Goal: Task Accomplishment & Management: Complete application form

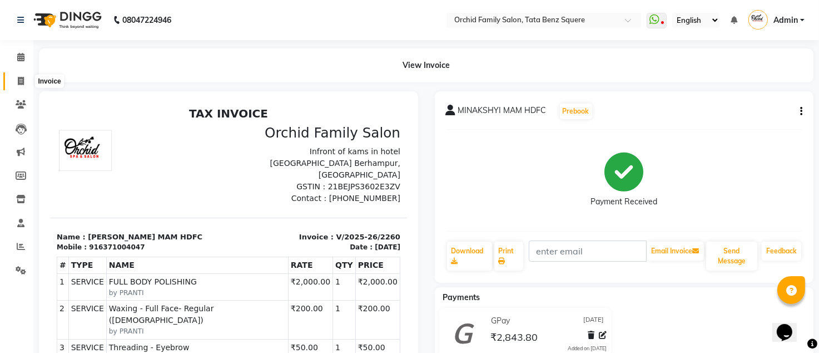
click at [21, 81] on icon at bounding box center [21, 81] width 6 height 8
select select "107"
select select "service"
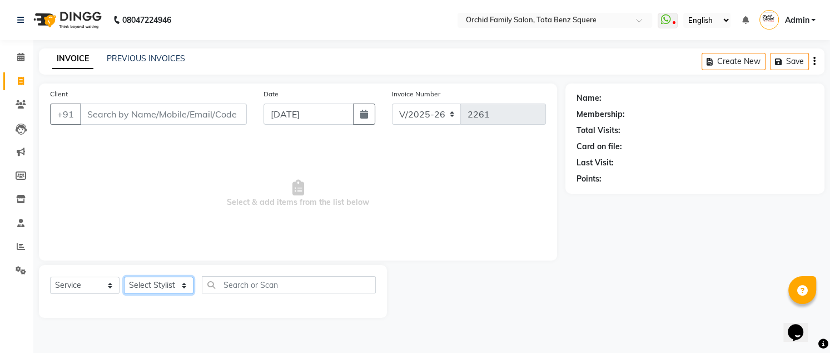
click at [167, 289] on select "Select Stylist Accountant AJAYA AMAR BHARATI BINDIYA JHUMA KALYANI SATAPATHY KR…" at bounding box center [159, 284] width 70 height 17
select select "7335"
click at [124, 276] on select "Select Stylist Accountant AJAYA AMAR BHARATI BINDIYA JHUMA KALYANI SATAPATHY KR…" at bounding box center [159, 284] width 70 height 17
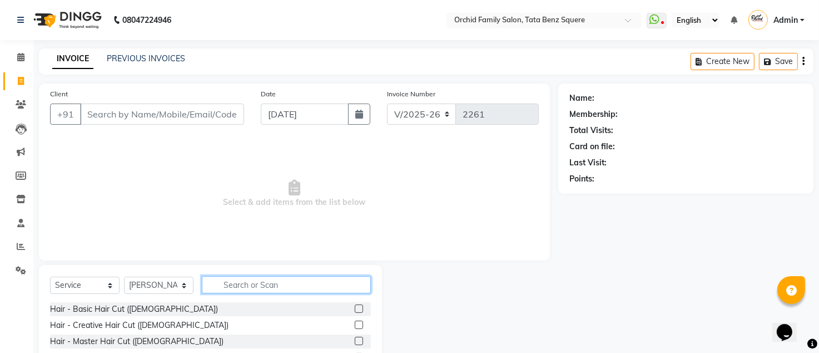
click at [248, 281] on input "text" at bounding box center [286, 284] width 169 height 17
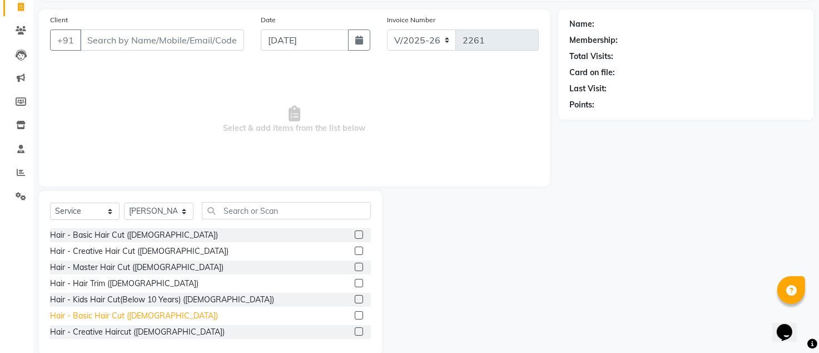
click at [111, 314] on div "Hair - Basic Hair Cut (Male)" at bounding box center [134, 316] width 168 height 12
checkbox input "false"
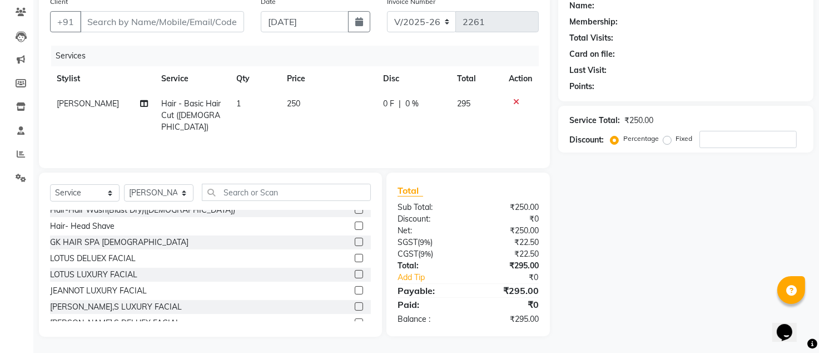
scroll to position [445, 0]
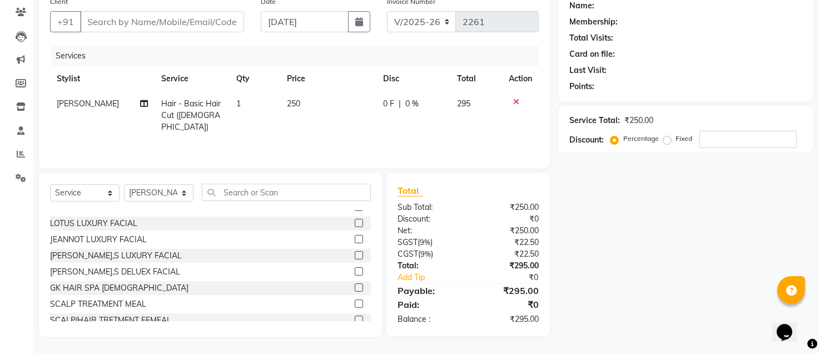
click at [516, 100] on icon at bounding box center [516, 102] width 6 height 8
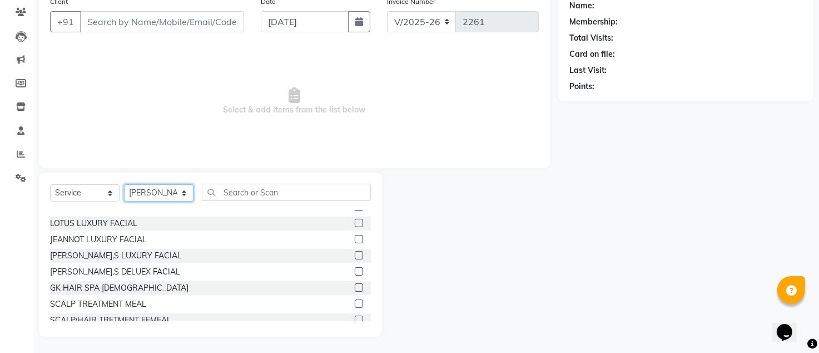
click at [182, 191] on select "Select Stylist Accountant AJAYA AMAR BHARATI BINDIYA JHUMA KALYANI SATAPATHY KR…" at bounding box center [159, 192] width 70 height 17
select select "11441"
click at [124, 184] on select "Select Stylist Accountant AJAYA AMAR BHARATI BINDIYA JHUMA KALYANI SATAPATHY KR…" at bounding box center [159, 192] width 70 height 17
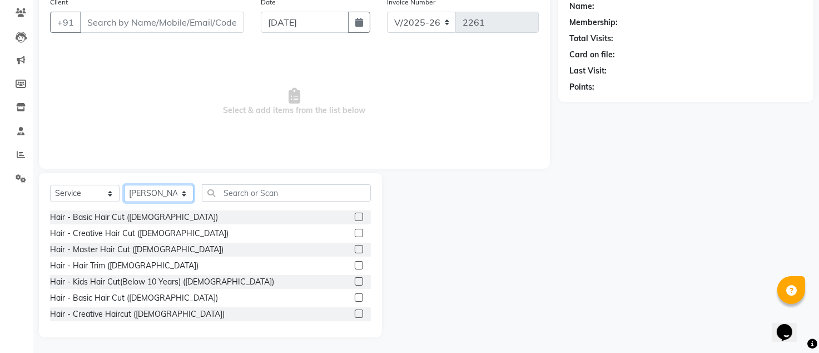
scroll to position [92, 0]
click at [118, 293] on div "Hair - Basic Hair Cut (Male)" at bounding box center [134, 297] width 168 height 12
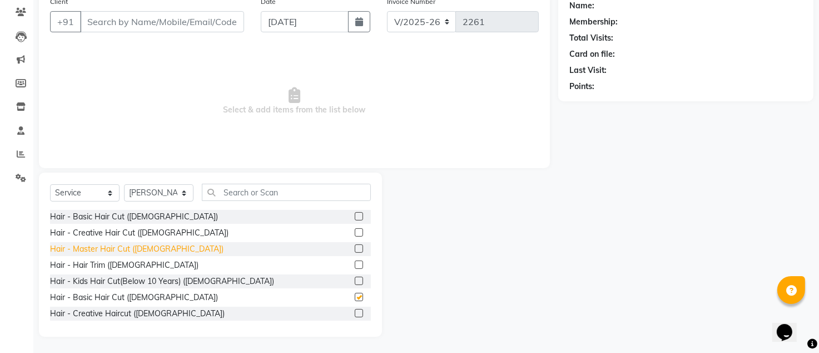
checkbox input "false"
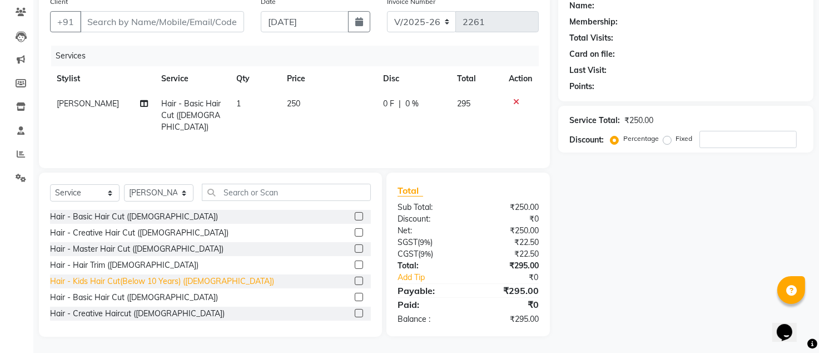
scroll to position [148, 0]
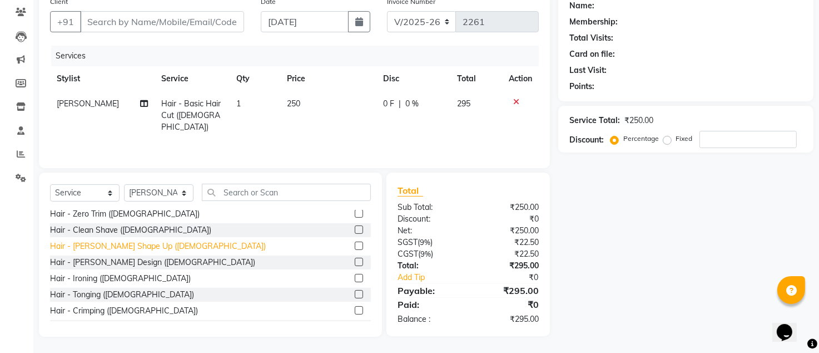
click at [107, 244] on div "Hair - Beard Shape Up (Male)" at bounding box center [158, 246] width 216 height 12
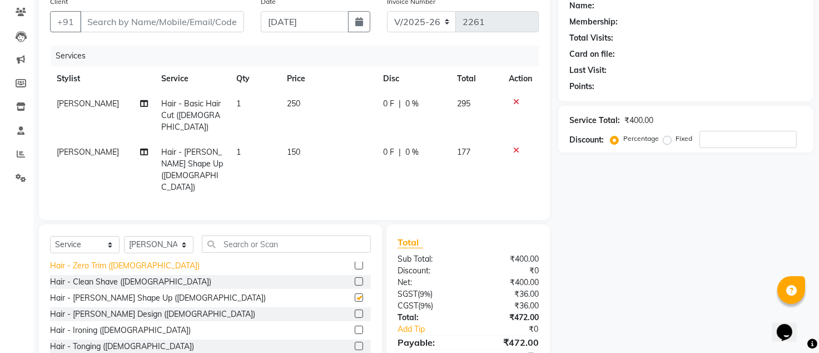
checkbox input "false"
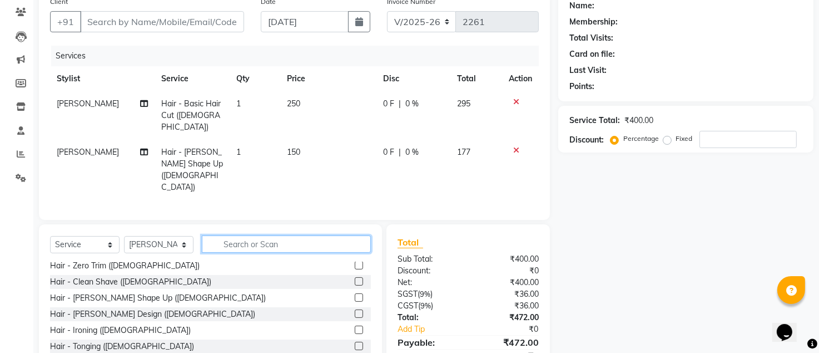
click at [248, 235] on input "text" at bounding box center [286, 243] width 169 height 17
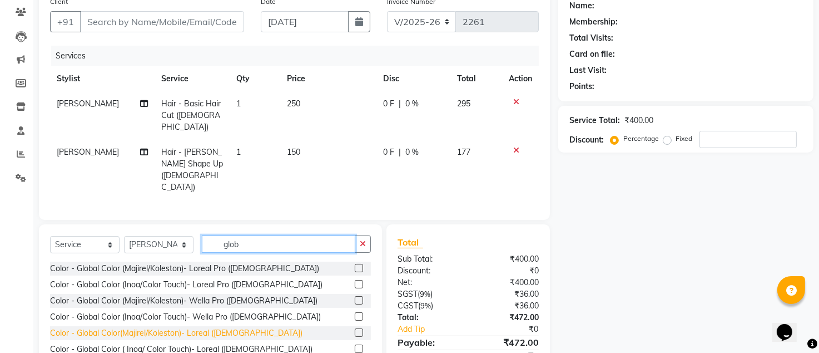
type input "glob"
click at [185, 327] on div "Color - Global Color(Majirel/Koleston)- Loreal (Male)" at bounding box center [176, 333] width 253 height 12
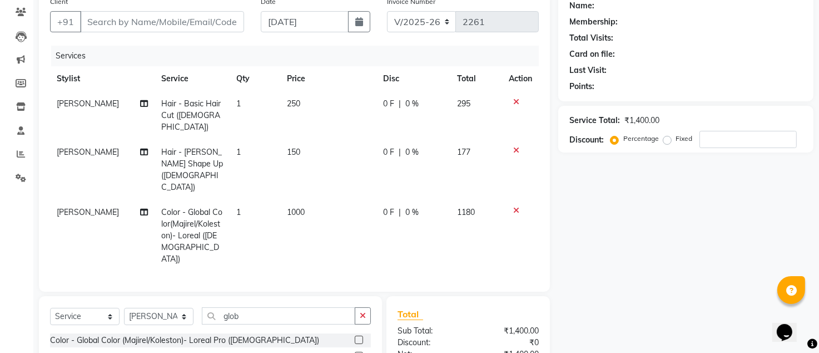
checkbox input "false"
click at [317, 307] on input "glob" at bounding box center [279, 315] width 154 height 17
type input "g"
click at [180, 308] on select "Select Stylist Accountant AJAYA AMAR BHARATI BINDIYA JHUMA KALYANI SATAPATHY KR…" at bounding box center [159, 316] width 70 height 17
select select "7335"
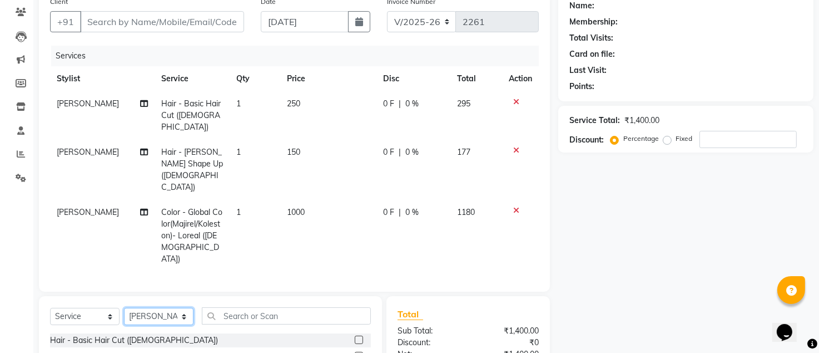
click at [124, 308] on select "Select Stylist Accountant AJAYA AMAR BHARATI BINDIYA JHUMA KALYANI SATAPATHY KR…" at bounding box center [159, 316] width 70 height 17
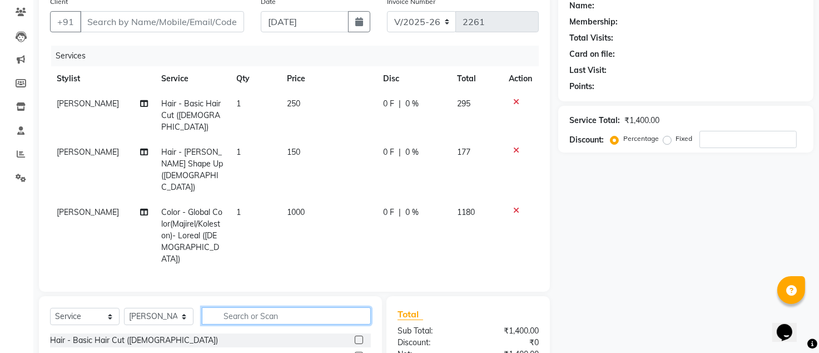
click at [279, 307] on input "text" at bounding box center [286, 315] width 169 height 17
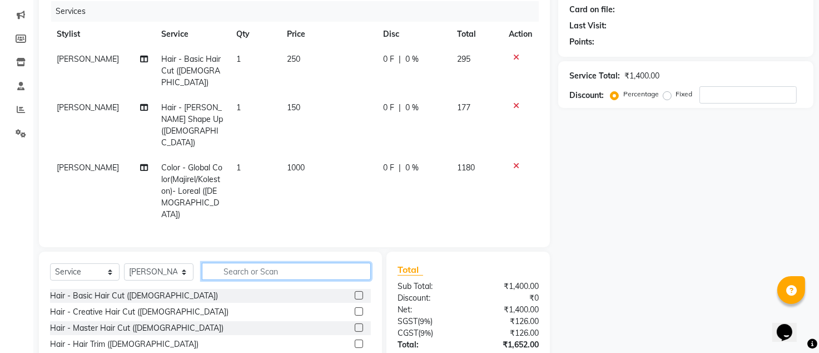
scroll to position [167, 0]
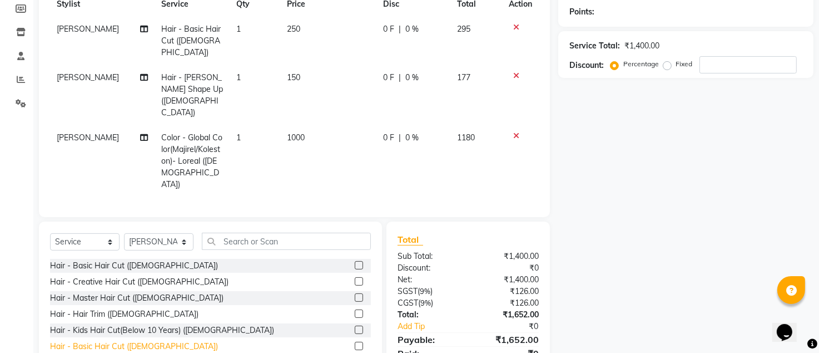
click at [105, 340] on div "Hair - Basic Hair Cut (Male)" at bounding box center [134, 346] width 168 height 12
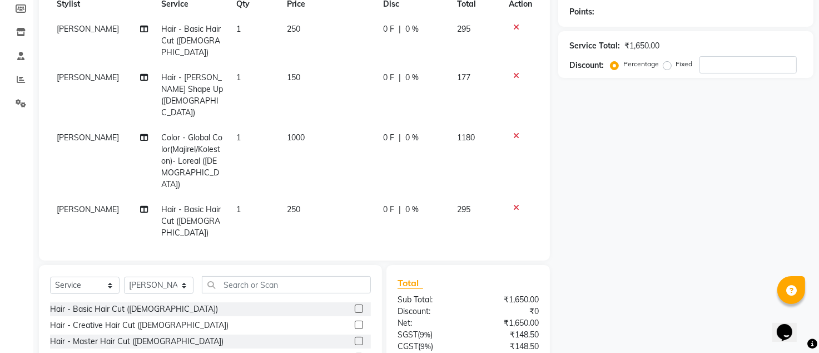
checkbox input "false"
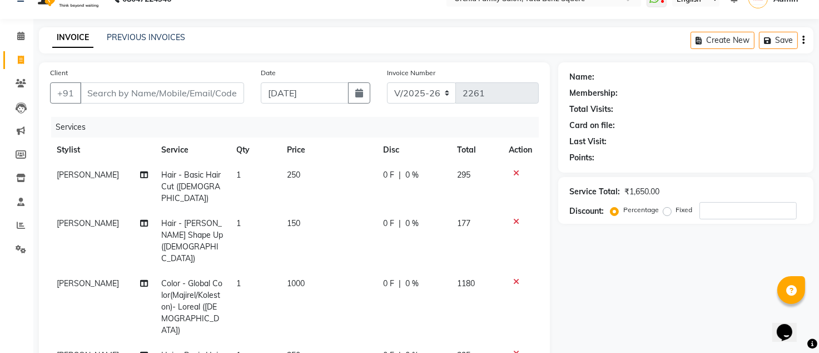
scroll to position [18, 0]
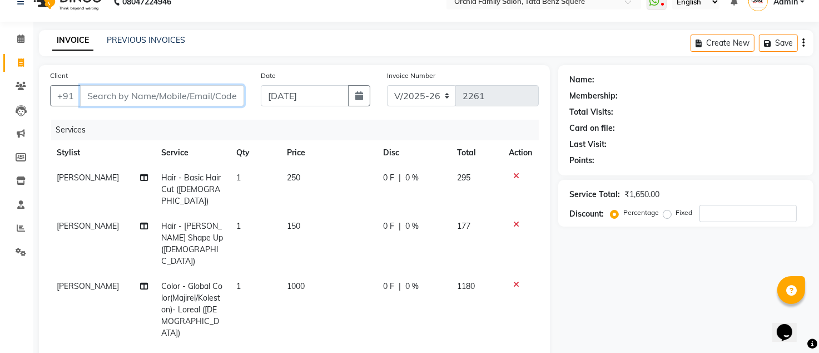
click at [214, 97] on input "Client" at bounding box center [162, 95] width 164 height 21
type input "9"
type input "0"
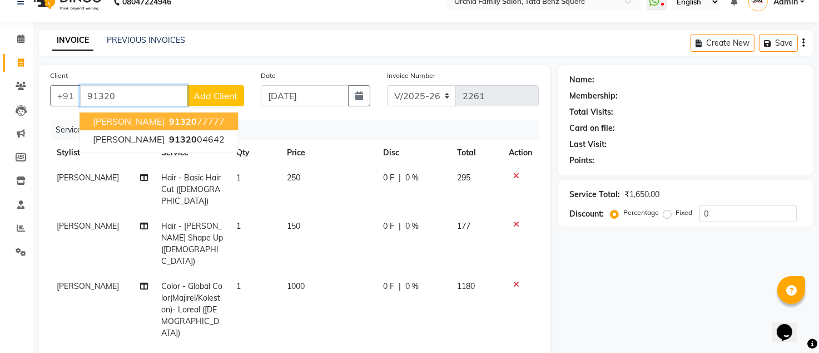
click at [167, 120] on ngb-highlight "91320 77777" at bounding box center [196, 121] width 58 height 11
type input "9132077777"
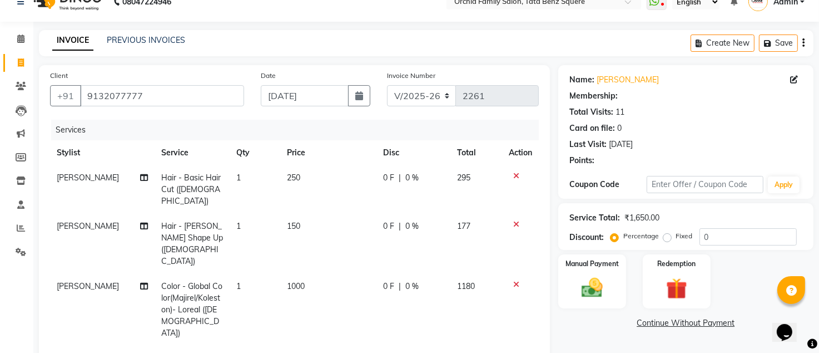
select select "1: Object"
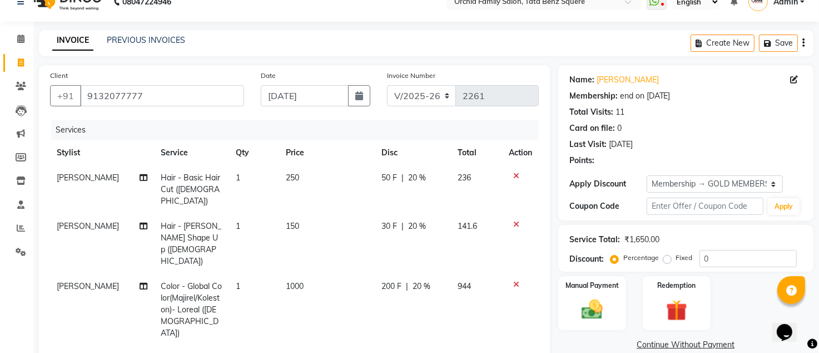
type input "20"
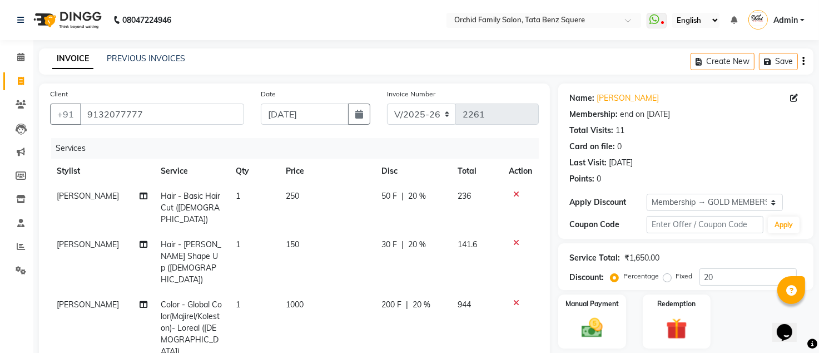
scroll to position [216, 0]
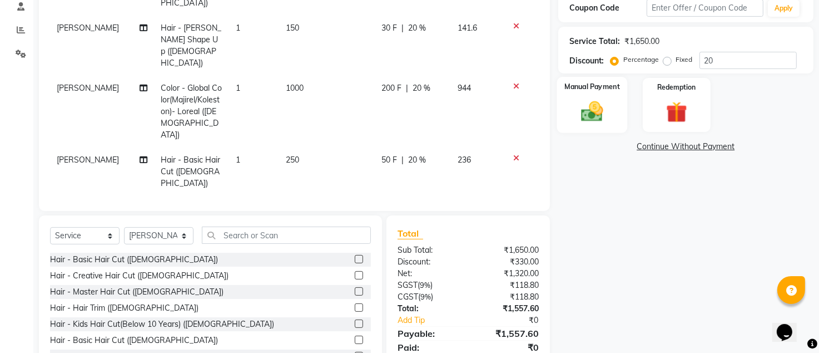
click at [589, 115] on img at bounding box center [593, 112] width 36 height 26
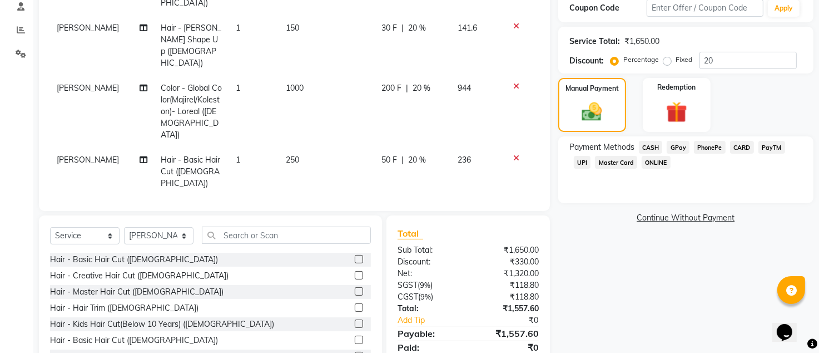
click at [645, 148] on span "CASH" at bounding box center [651, 147] width 24 height 13
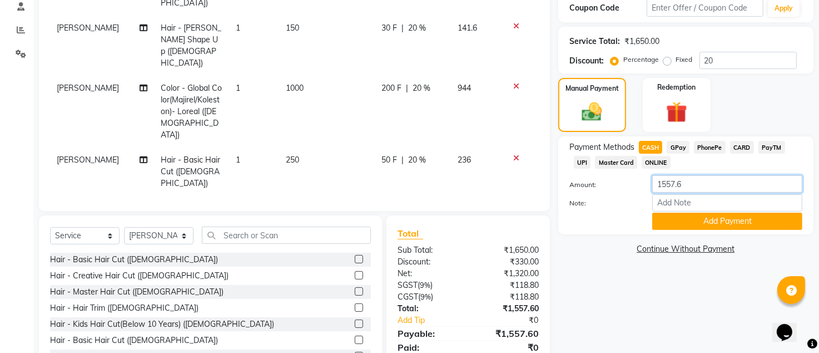
click at [690, 185] on input "1557.6" at bounding box center [727, 183] width 150 height 17
type input "1500"
click at [680, 222] on button "Add Payment" at bounding box center [727, 220] width 150 height 17
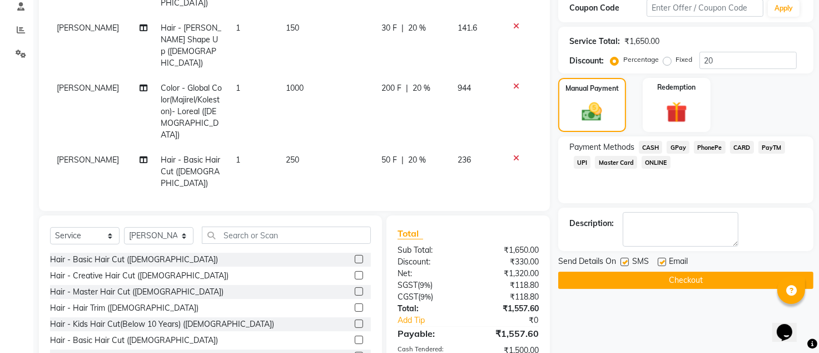
click at [675, 148] on span "GPay" at bounding box center [678, 147] width 23 height 13
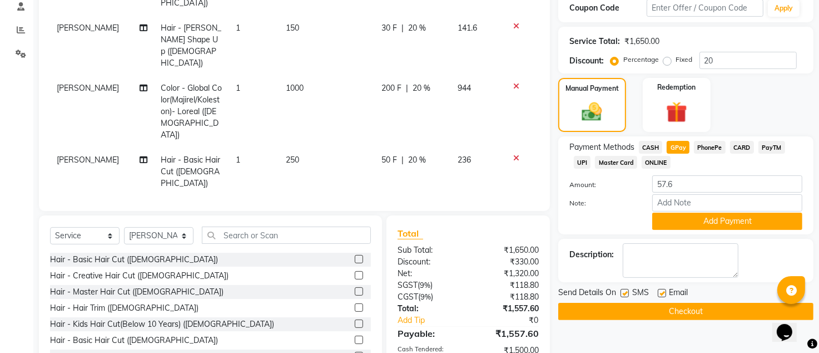
click at [687, 313] on button "Checkout" at bounding box center [685, 311] width 255 height 17
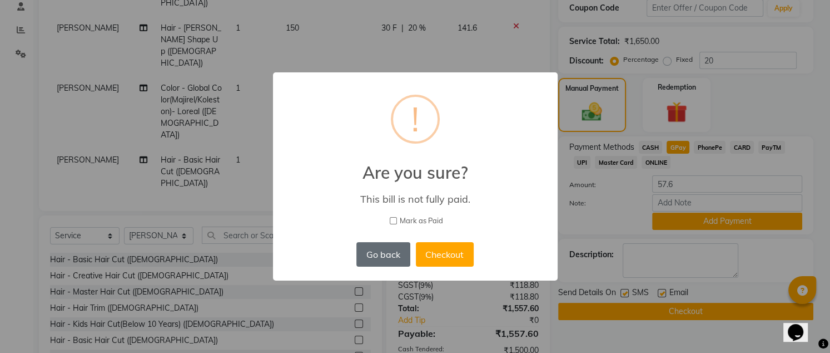
click at [391, 256] on button "Go back" at bounding box center [383, 254] width 53 height 24
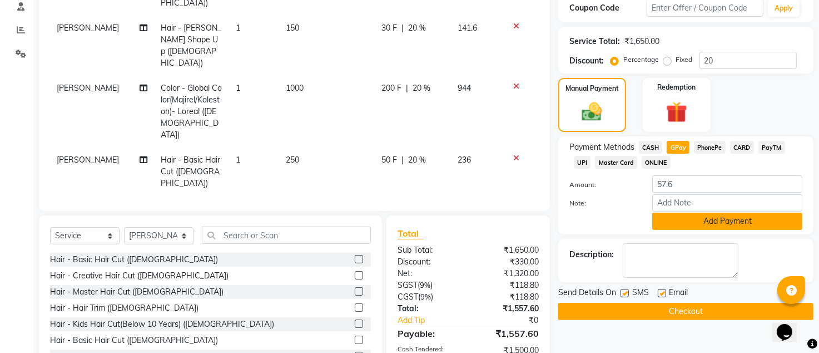
click at [761, 224] on button "Add Payment" at bounding box center [727, 220] width 150 height 17
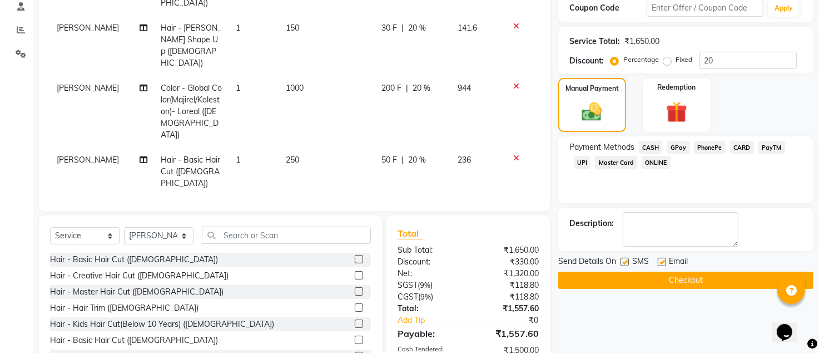
click at [734, 284] on button "Checkout" at bounding box center [685, 279] width 255 height 17
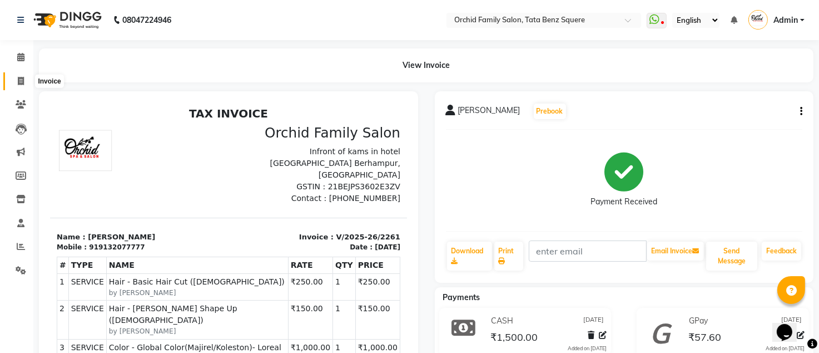
click at [19, 80] on icon at bounding box center [21, 81] width 6 height 8
select select "service"
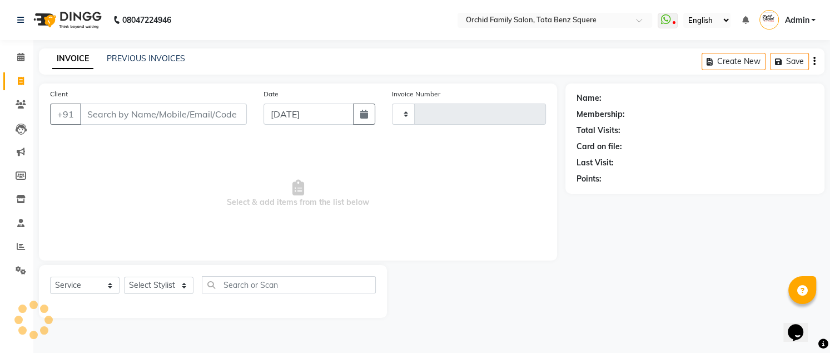
type input "2262"
select select "107"
click at [146, 284] on select "Select Stylist" at bounding box center [159, 284] width 70 height 17
select select "45556"
click at [124, 276] on select "Select Stylist Accountant AJAYA AMAR BHARATI BINDIYA JHUMA KALYANI SATAPATHY KR…" at bounding box center [159, 284] width 70 height 17
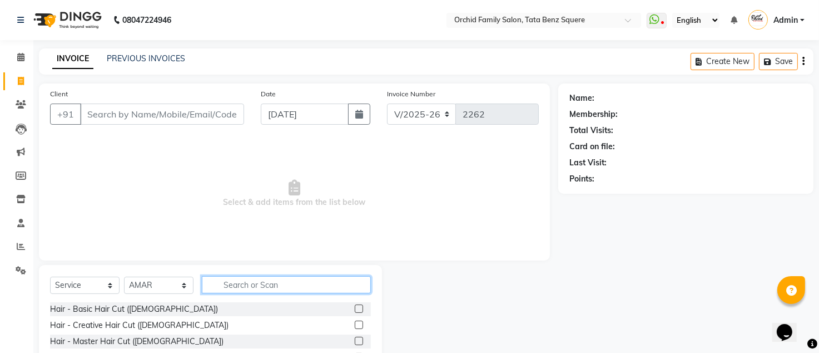
click at [230, 285] on input "text" at bounding box center [286, 284] width 169 height 17
click at [216, 284] on input "text" at bounding box center [286, 284] width 169 height 17
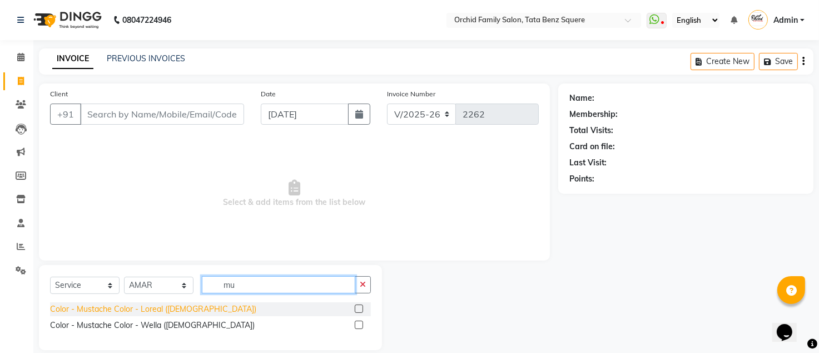
type input "mu"
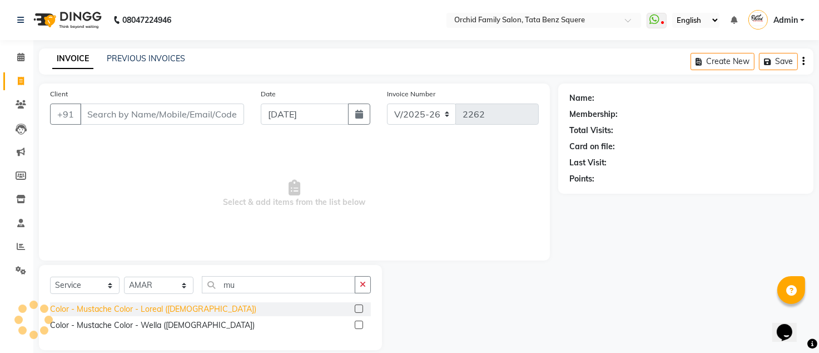
click at [125, 311] on div "Color - Mustache Color - Loreal (Male)" at bounding box center [153, 309] width 206 height 12
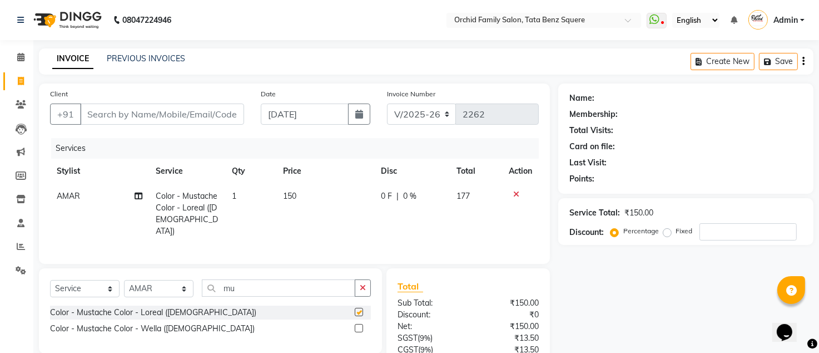
checkbox input "false"
click at [244, 289] on input "mu" at bounding box center [279, 287] width 154 height 17
type input "m"
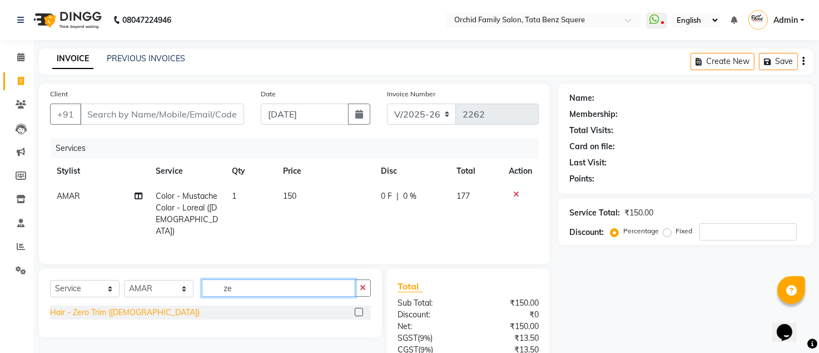
type input "ze"
click at [107, 317] on div "Hair - Zero Trim (Male)" at bounding box center [210, 312] width 321 height 14
click at [101, 310] on div "Hair - Zero Trim (Male)" at bounding box center [125, 312] width 150 height 12
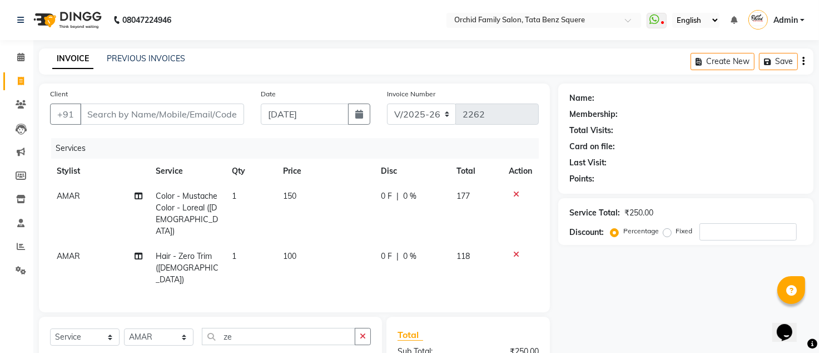
checkbox input "false"
click at [210, 117] on input "Client" at bounding box center [162, 113] width 164 height 21
type input "9"
type input "0"
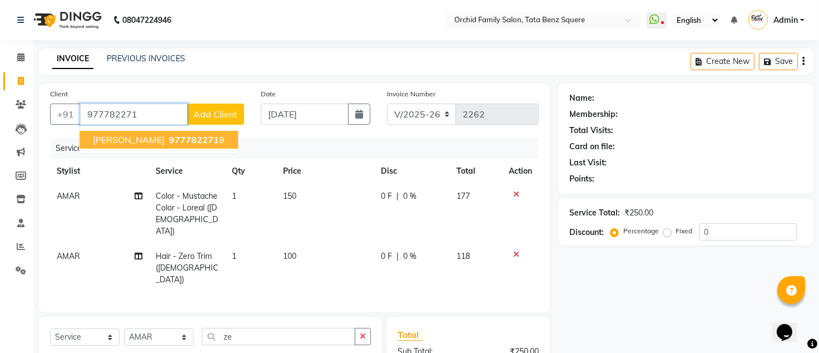
click at [170, 141] on span "977782271" at bounding box center [194, 139] width 50 height 11
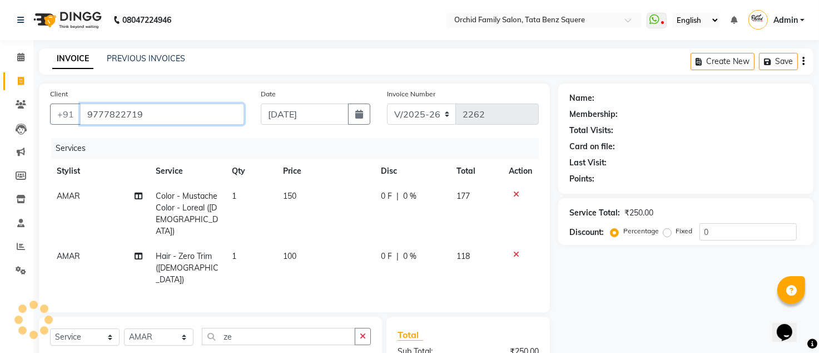
type input "9777822719"
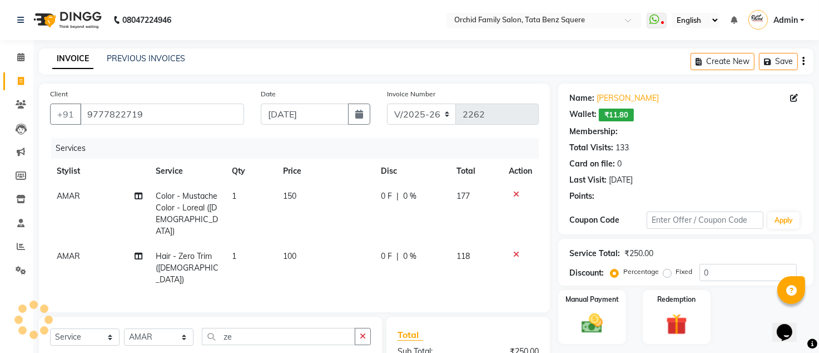
select select "1: Object"
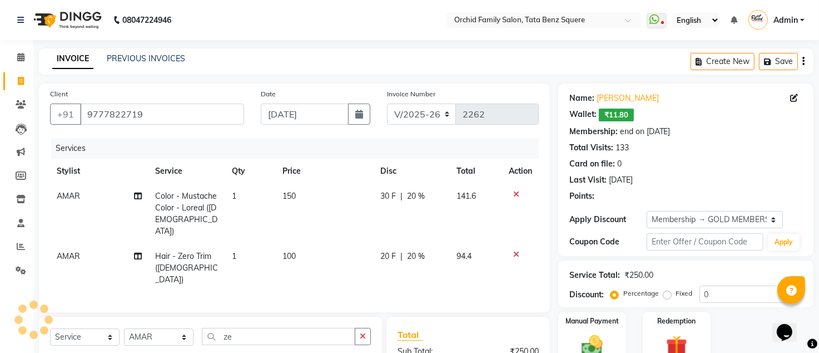
type input "20"
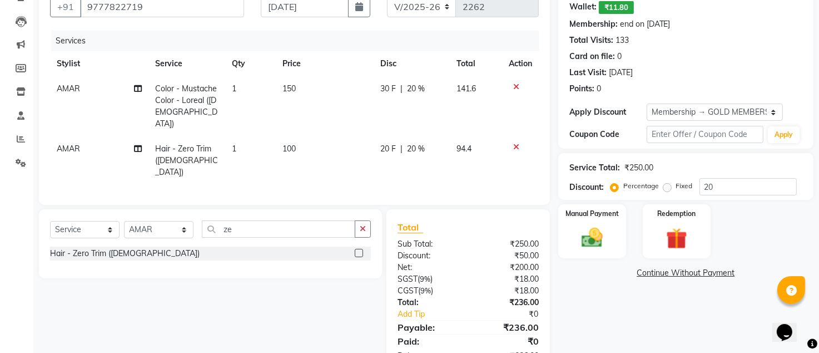
scroll to position [131, 0]
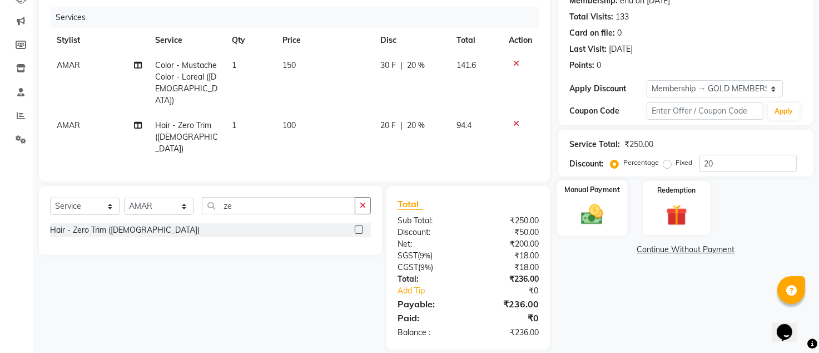
click at [604, 217] on img at bounding box center [593, 215] width 36 height 26
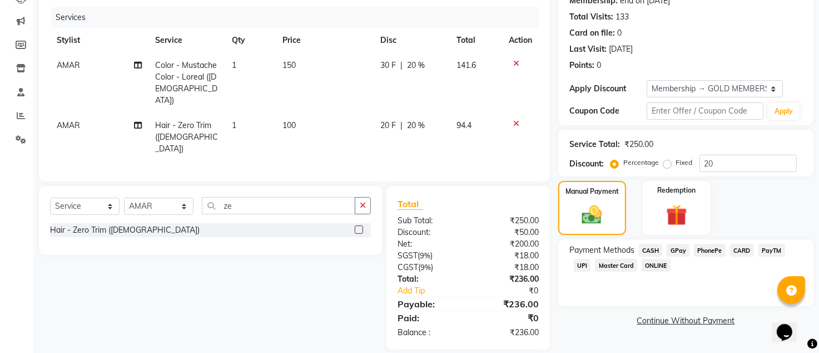
click at [739, 248] on span "CARD" at bounding box center [742, 250] width 24 height 13
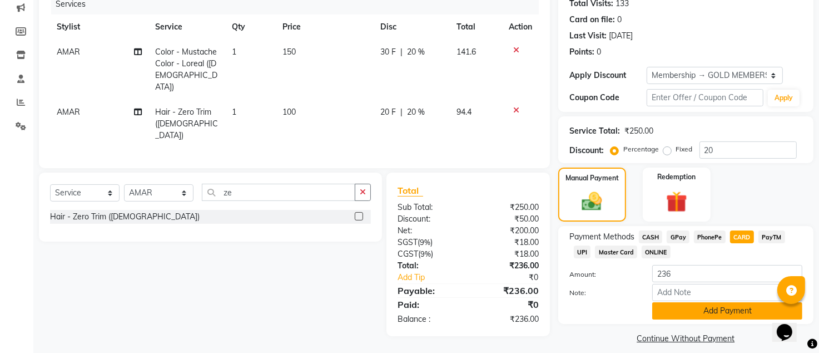
scroll to position [154, 0]
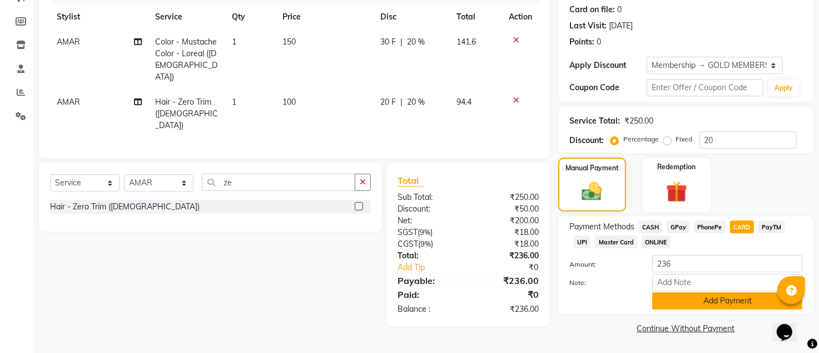
click at [727, 306] on button "Add Payment" at bounding box center [727, 300] width 150 height 17
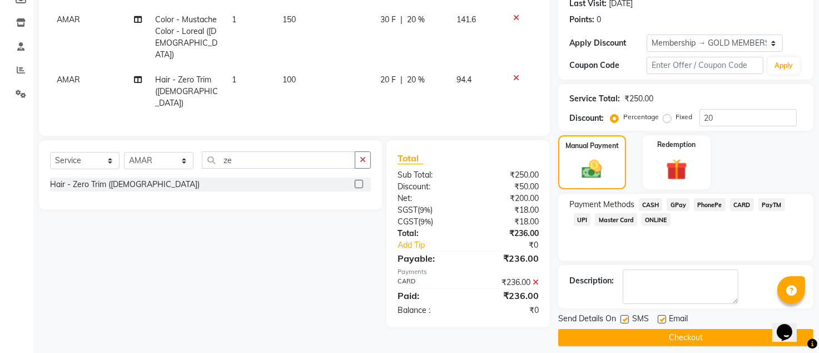
scroll to position [186, 0]
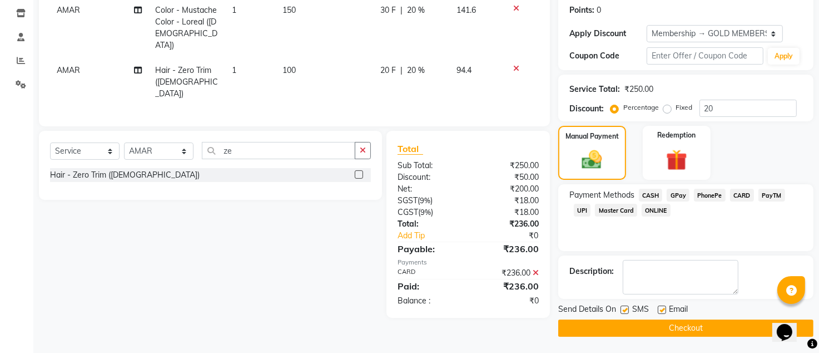
click at [650, 324] on button "Checkout" at bounding box center [685, 327] width 255 height 17
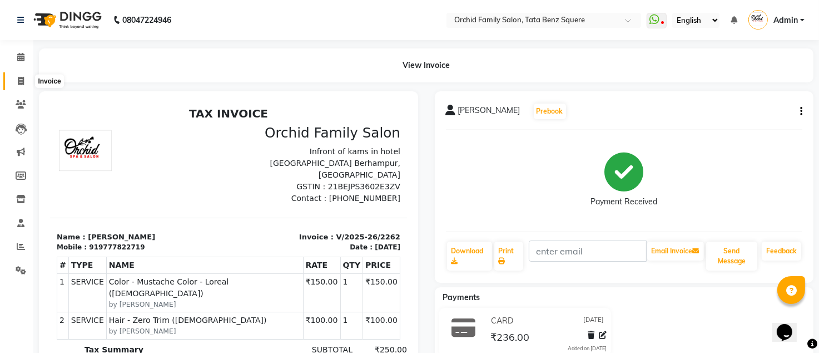
click at [18, 81] on icon at bounding box center [21, 81] width 6 height 8
select select "service"
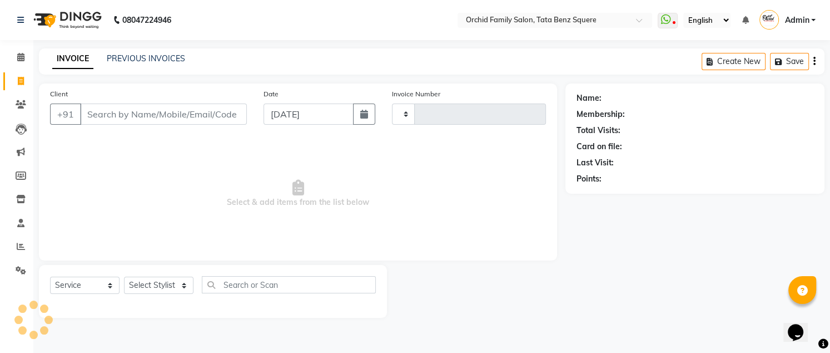
type input "2263"
select select "107"
click at [167, 57] on link "PREVIOUS INVOICES" at bounding box center [146, 58] width 78 height 10
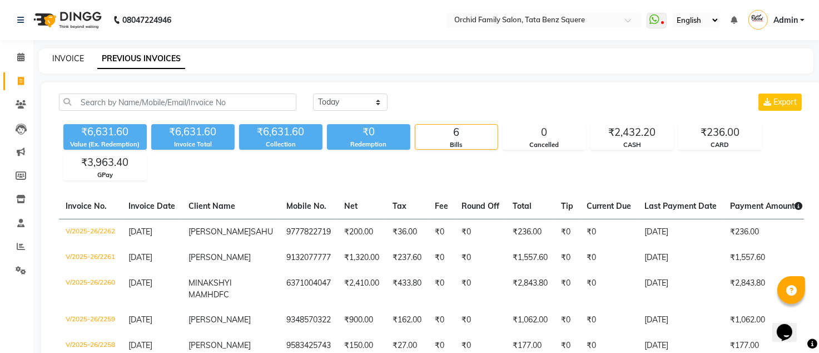
click at [61, 62] on link "INVOICE" at bounding box center [68, 58] width 32 height 10
select select "service"
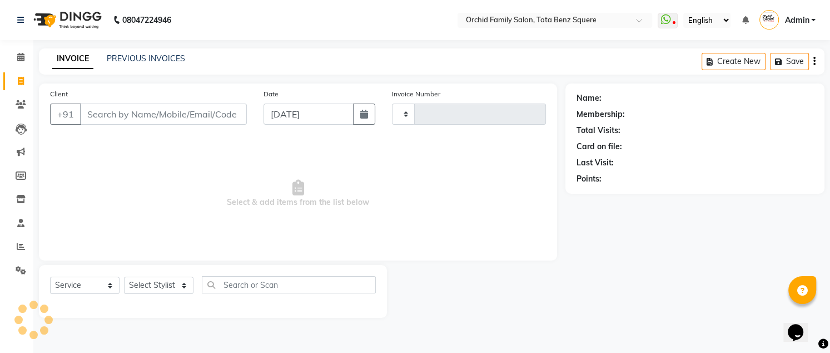
type input "2263"
select select "107"
click at [156, 285] on select "Select Stylist Accountant AJAYA AMAR BHARATI BINDIYA JHUMA KALYANI SATAPATHY KR…" at bounding box center [159, 284] width 70 height 17
select select "11441"
click at [124, 276] on select "Select Stylist Accountant AJAYA AMAR BHARATI BINDIYA JHUMA KALYANI SATAPATHY KR…" at bounding box center [159, 284] width 70 height 17
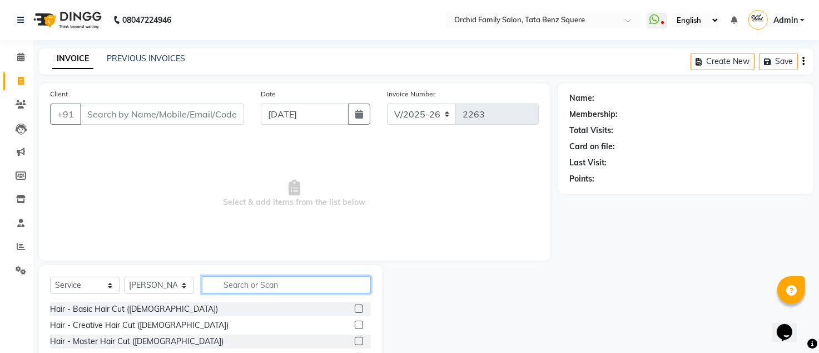
click at [243, 283] on input "text" at bounding box center [286, 284] width 169 height 17
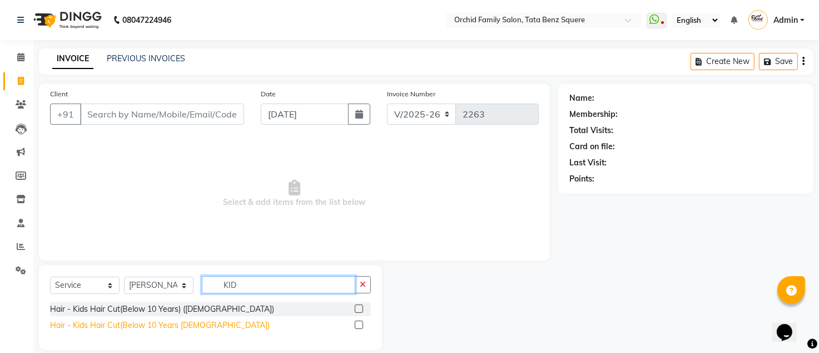
type input "KID"
click at [147, 323] on div "Hair - Kids Hair Cut(Below 10 Years male)" at bounding box center [160, 325] width 220 height 12
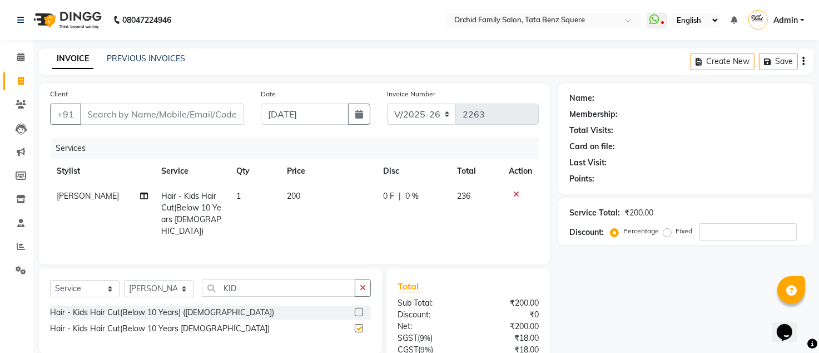
checkbox input "false"
click at [184, 289] on select "Select Stylist Accountant AJAYA AMAR BHARATI BINDIYA JHUMA KALYANI SATAPATHY KR…" at bounding box center [159, 288] width 70 height 17
select select "7335"
click at [124, 280] on select "Select Stylist Accountant AJAYA AMAR BHARATI BINDIYA JHUMA KALYANI SATAPATHY KR…" at bounding box center [159, 288] width 70 height 17
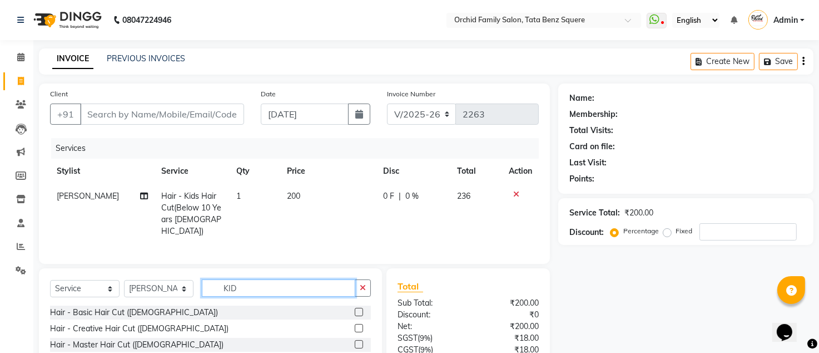
click at [255, 286] on input "KID" at bounding box center [279, 287] width 154 height 17
type input "K"
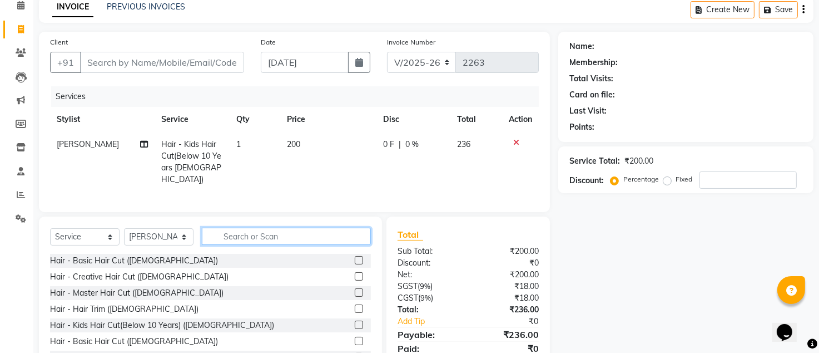
scroll to position [95, 0]
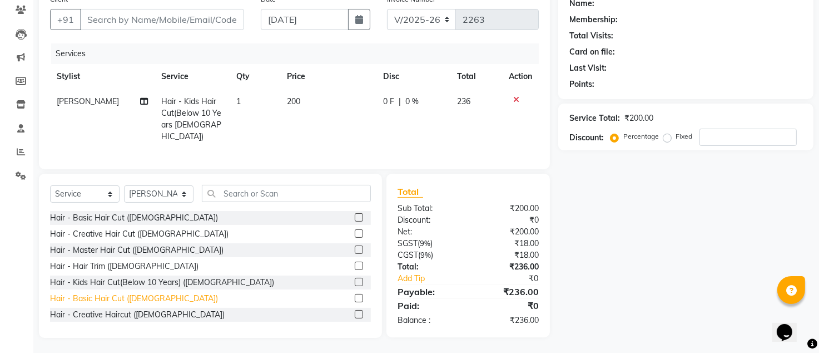
click at [79, 296] on div "Hair - Basic Hair Cut (Male)" at bounding box center [134, 299] width 168 height 12
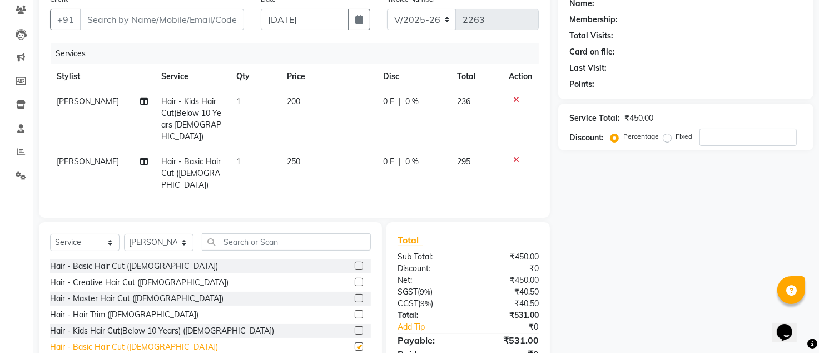
checkbox input "false"
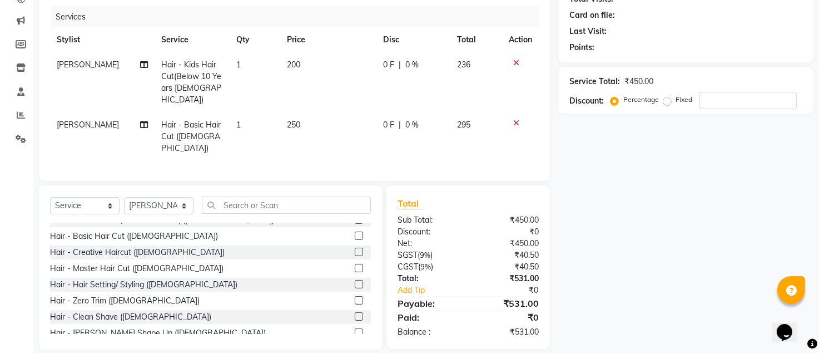
scroll to position [148, 0]
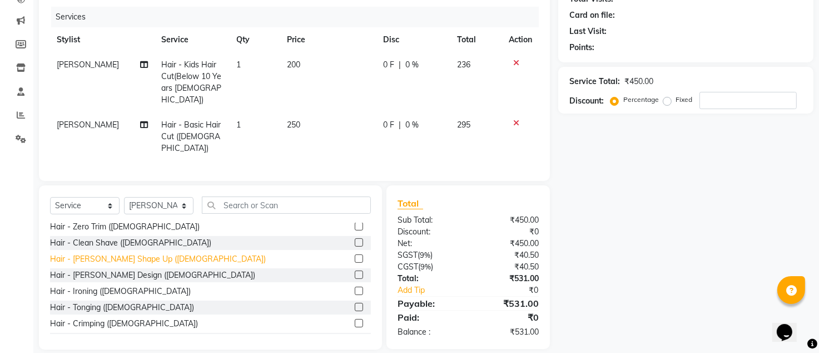
click at [96, 253] on div "Hair - Beard Shape Up (Male)" at bounding box center [158, 259] width 216 height 12
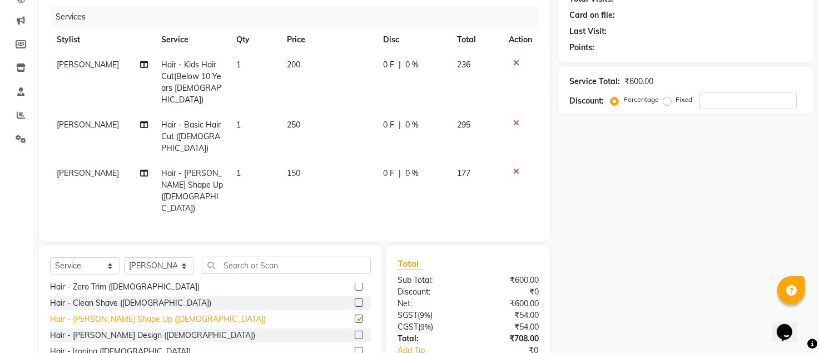
checkbox input "false"
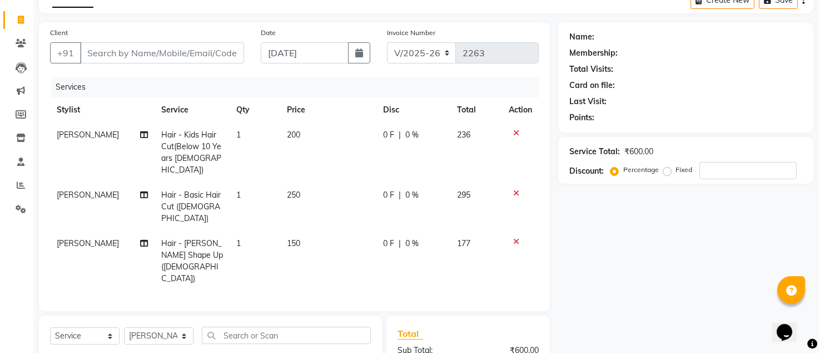
scroll to position [20, 0]
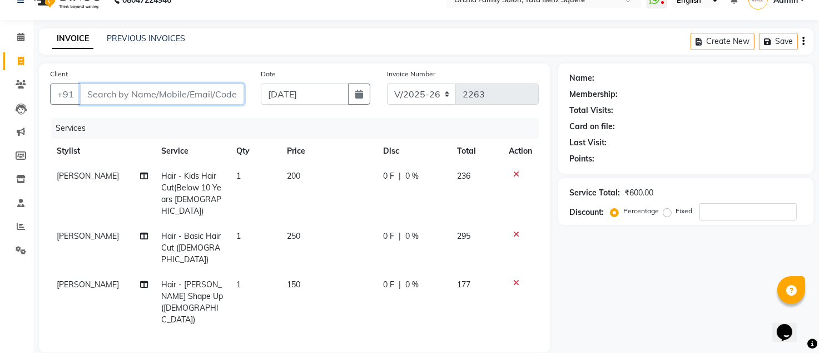
click at [186, 90] on input "Client" at bounding box center [162, 93] width 164 height 21
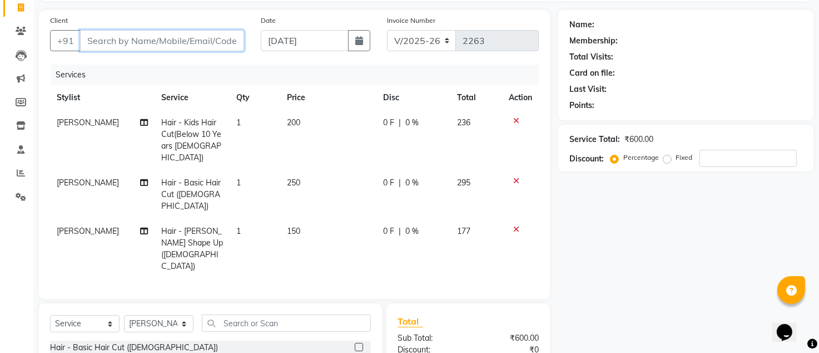
scroll to position [94, 0]
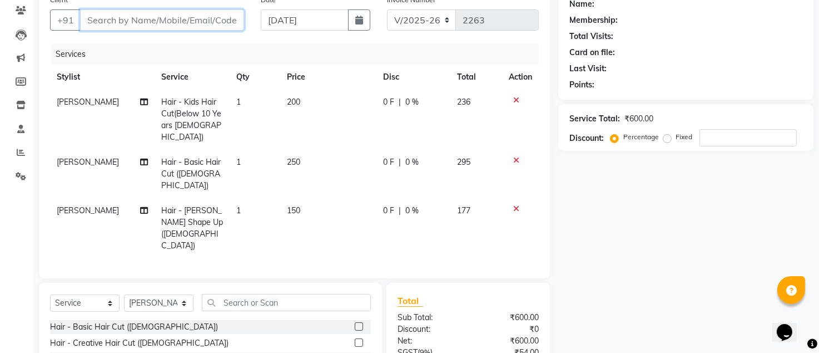
type input "9"
type input "0"
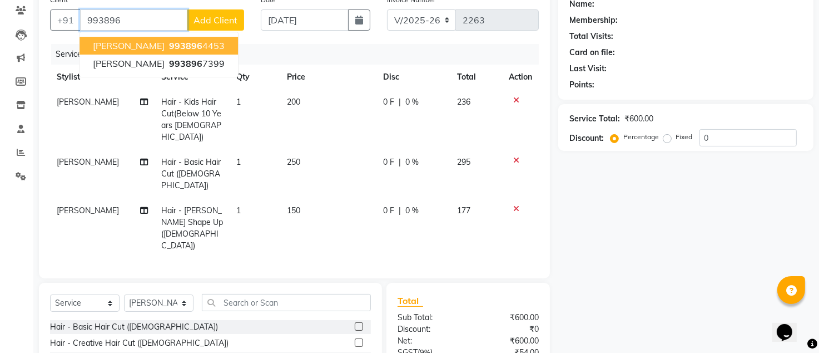
click at [147, 44] on span "manas ranjan" at bounding box center [129, 45] width 72 height 11
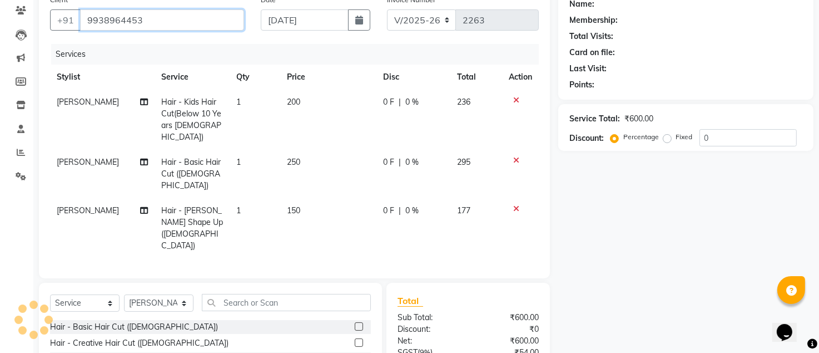
type input "9938964453"
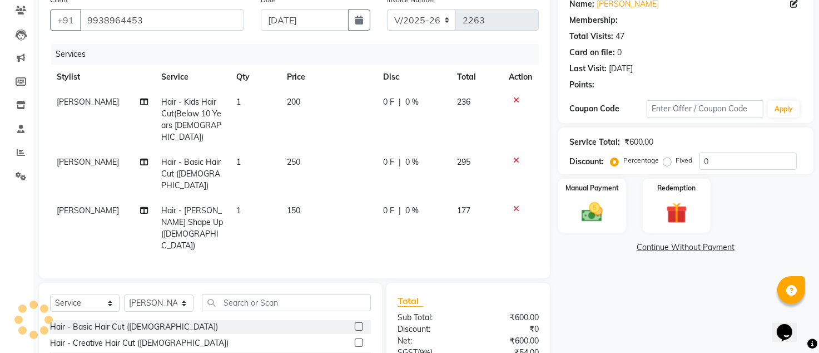
select select "1: Object"
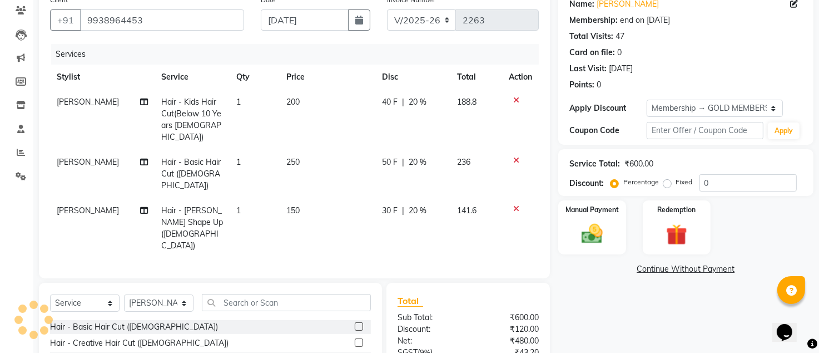
type input "20"
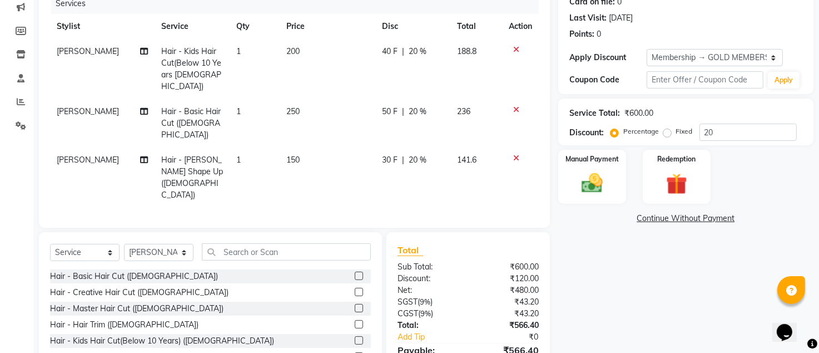
scroll to position [169, 0]
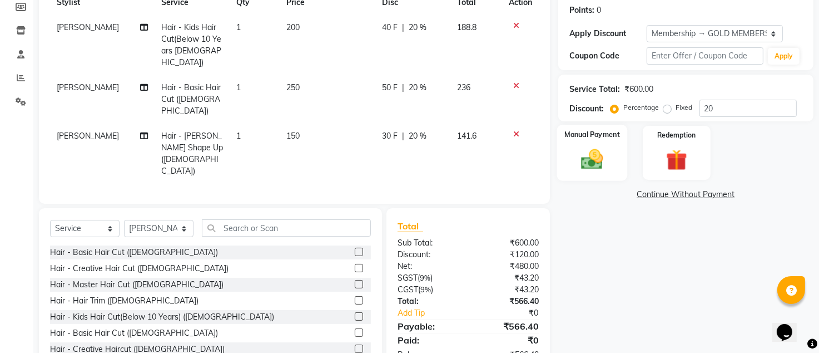
click at [594, 147] on img at bounding box center [593, 160] width 36 height 26
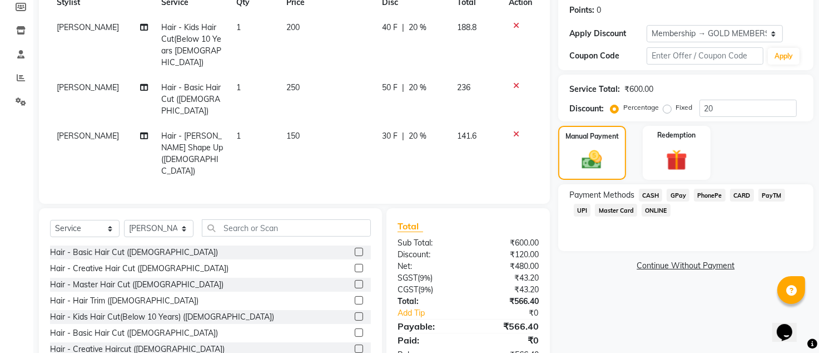
click at [680, 195] on span "GPay" at bounding box center [678, 195] width 23 height 13
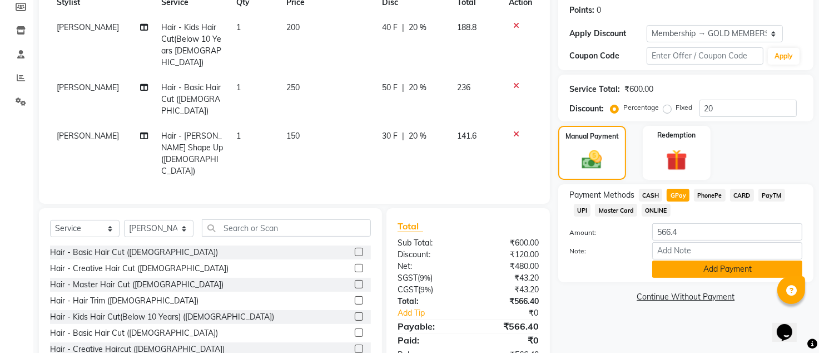
click at [682, 265] on button "Add Payment" at bounding box center [727, 268] width 150 height 17
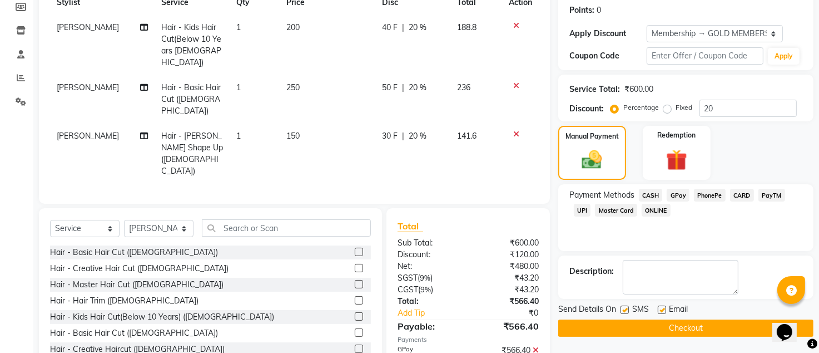
scroll to position [191, 0]
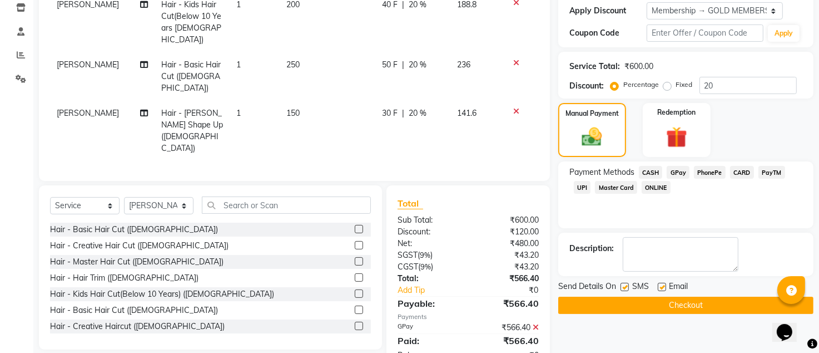
click at [642, 306] on button "Checkout" at bounding box center [685, 304] width 255 height 17
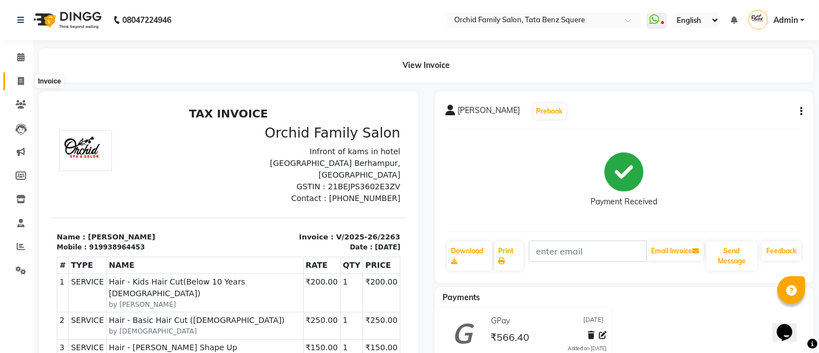
click at [20, 83] on icon at bounding box center [21, 81] width 6 height 8
select select "service"
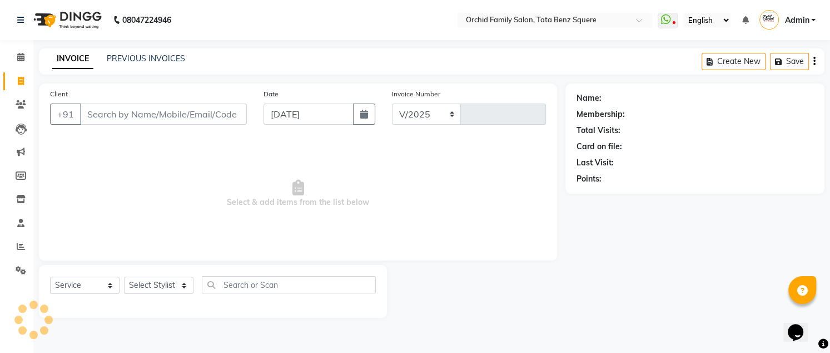
select select "107"
type input "2264"
click at [142, 286] on select "Select Stylist" at bounding box center [159, 284] width 70 height 17
click at [140, 288] on select "Select Stylist" at bounding box center [159, 284] width 70 height 17
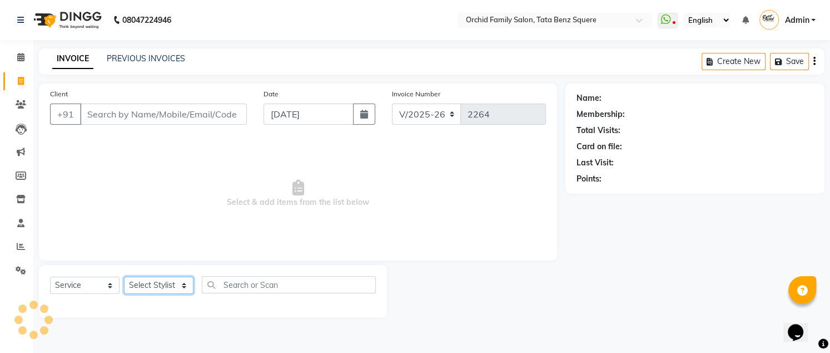
click at [140, 288] on select "Select Stylist" at bounding box center [159, 284] width 70 height 17
click at [146, 283] on select "Select Stylist" at bounding box center [159, 284] width 70 height 17
click at [219, 202] on span "Select & add items from the list below" at bounding box center [298, 193] width 496 height 111
drag, startPoint x: 219, startPoint y: 202, endPoint x: 163, endPoint y: 237, distance: 65.7
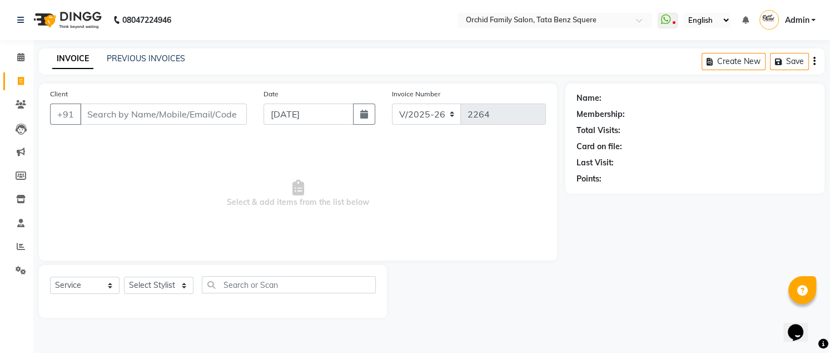
click at [163, 237] on span "Select & add items from the list below" at bounding box center [298, 193] width 496 height 111
click at [155, 290] on select "Select Stylist Accountant AJAYA AMAR BHARATI BINDIYA JHUMA KALYANI SATAPATHY KR…" at bounding box center [159, 284] width 70 height 17
select select "7335"
click at [124, 276] on select "Select Stylist Accountant AJAYA AMAR BHARATI BINDIYA JHUMA KALYANI SATAPATHY KR…" at bounding box center [159, 284] width 70 height 17
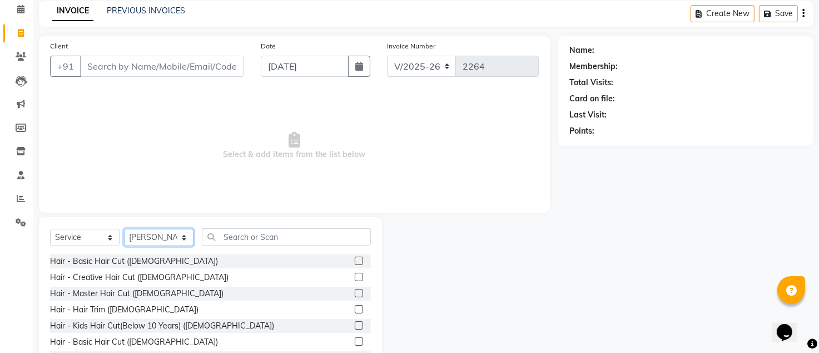
scroll to position [92, 0]
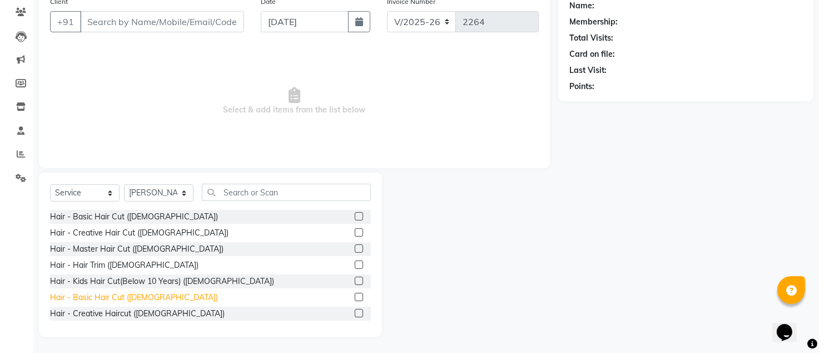
click at [123, 299] on div "Hair - Basic Hair Cut (Male)" at bounding box center [134, 297] width 168 height 12
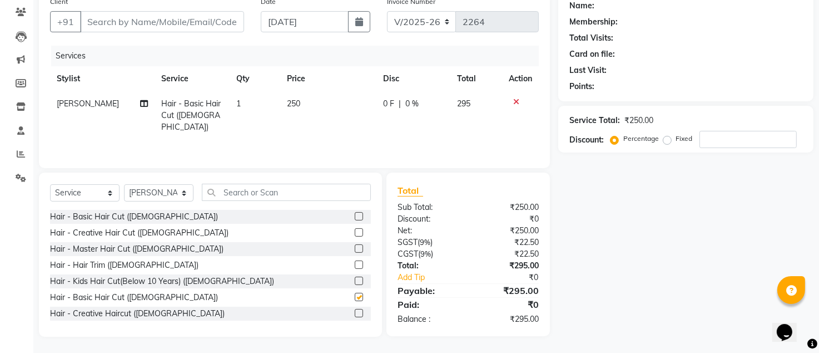
checkbox input "false"
click at [232, 22] on input "Client" at bounding box center [162, 21] width 164 height 21
type input "9"
type input "0"
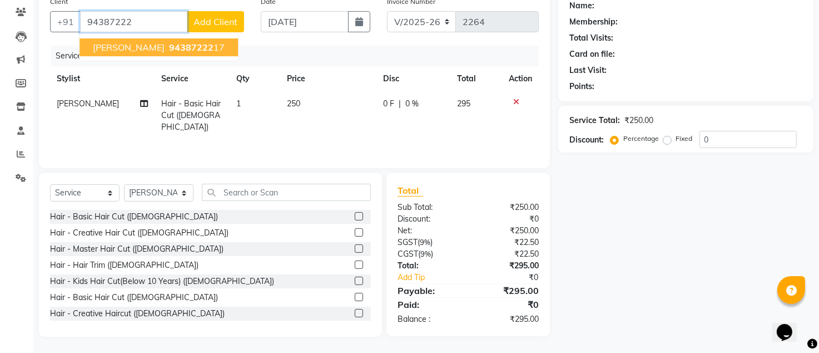
click at [189, 43] on span "94387222" at bounding box center [191, 47] width 44 height 11
type input "9438722217"
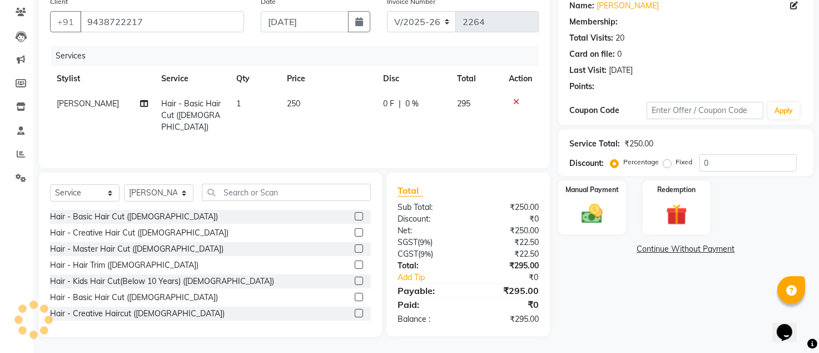
select select "1: Object"
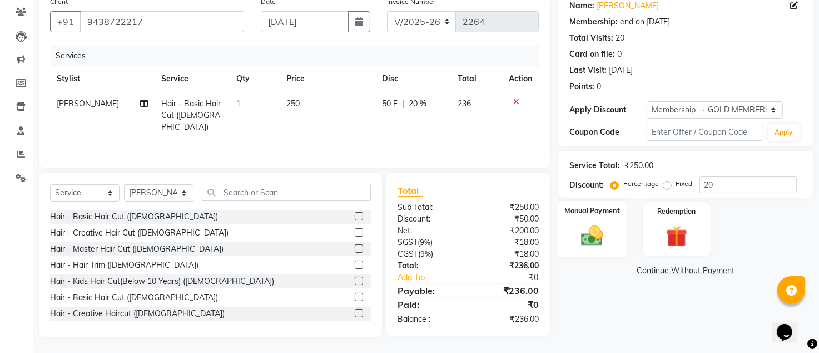
click at [587, 223] on img at bounding box center [593, 236] width 36 height 26
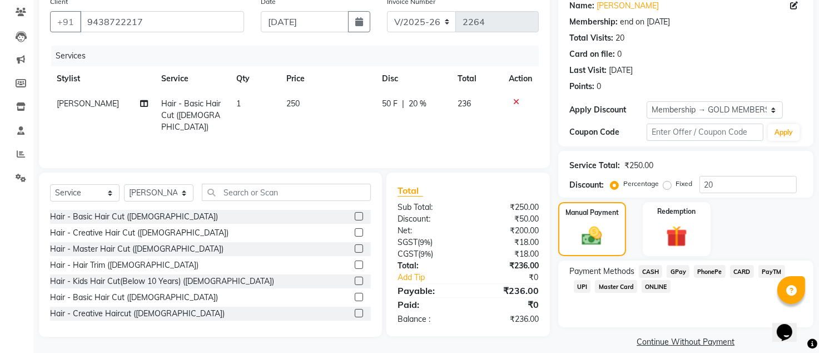
click at [676, 271] on span "GPay" at bounding box center [678, 271] width 23 height 13
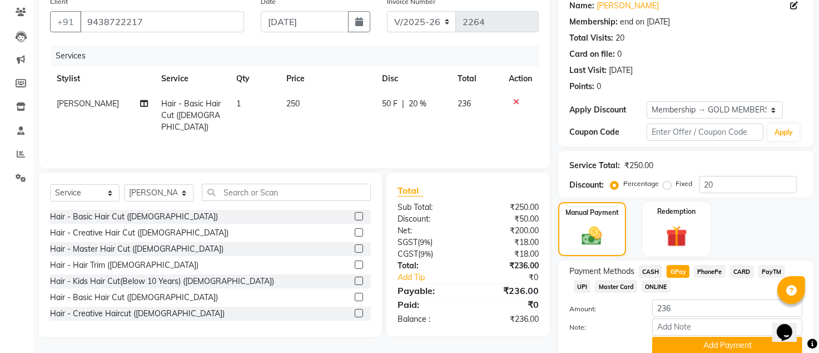
scroll to position [137, 0]
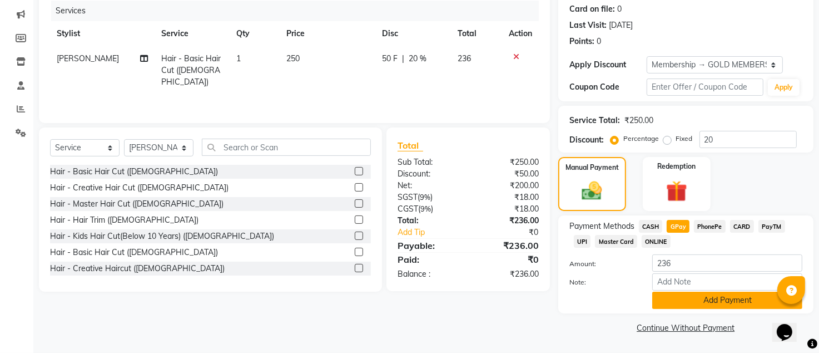
click at [680, 304] on button "Add Payment" at bounding box center [727, 299] width 150 height 17
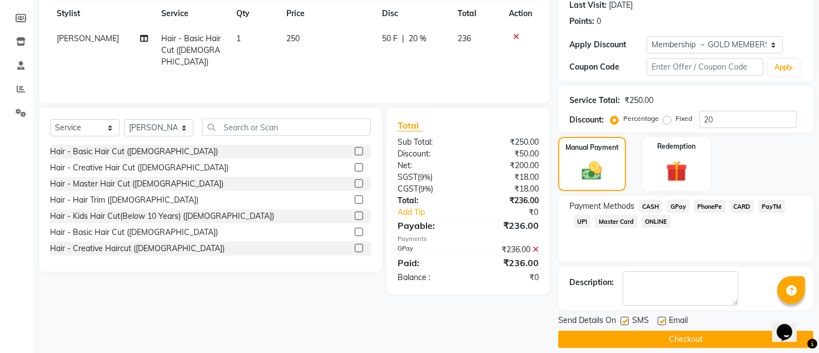
scroll to position [169, 0]
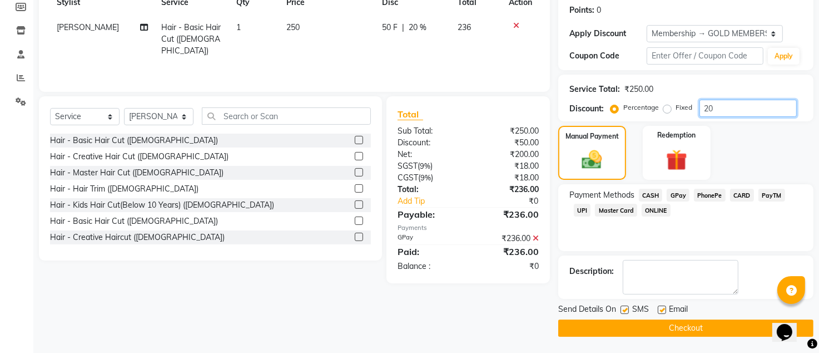
click at [732, 113] on input "20" at bounding box center [748, 108] width 97 height 17
click at [533, 239] on icon at bounding box center [536, 238] width 6 height 8
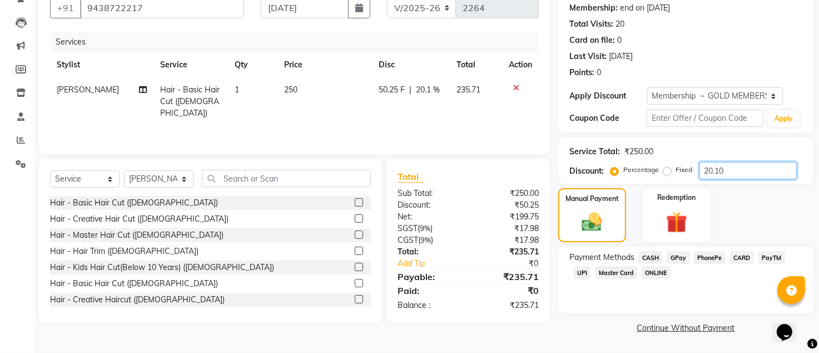
click at [723, 174] on input "20.10" at bounding box center [748, 170] width 97 height 17
type input "20.60"
click at [673, 255] on span "GPay" at bounding box center [678, 257] width 23 height 13
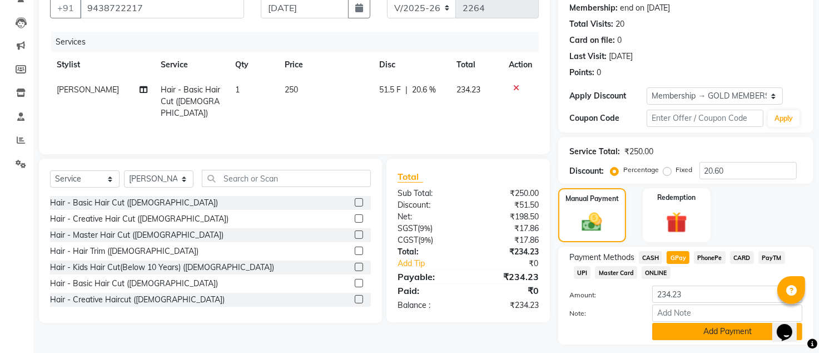
click at [670, 338] on button "Add Payment" at bounding box center [727, 331] width 150 height 17
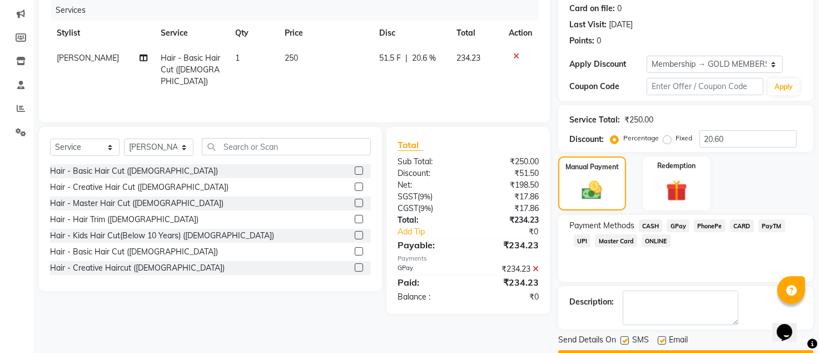
scroll to position [169, 0]
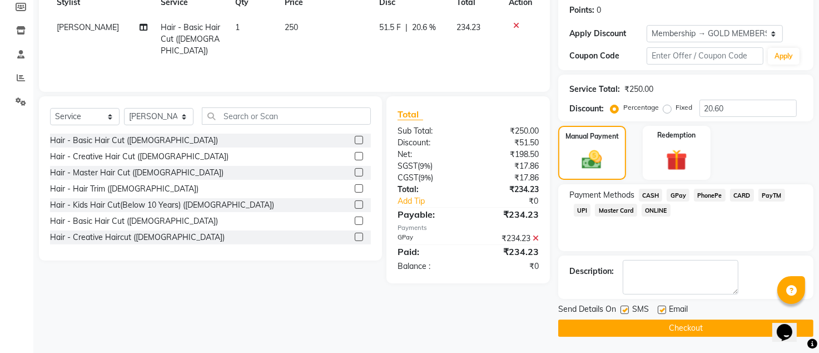
click at [669, 338] on main "INVOICE PREVIOUS INVOICES Create New Save Client +91 9438722217 Date 04-09-2025…" at bounding box center [426, 116] width 786 height 473
click at [669, 328] on button "Checkout" at bounding box center [685, 327] width 255 height 17
